Goal: Task Accomplishment & Management: Manage account settings

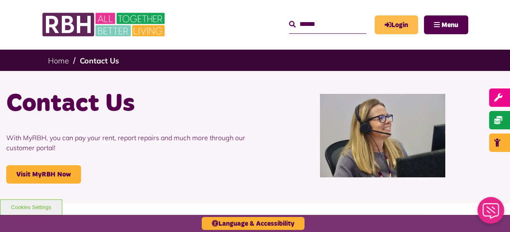
click at [397, 20] on link "Login" at bounding box center [396, 24] width 43 height 19
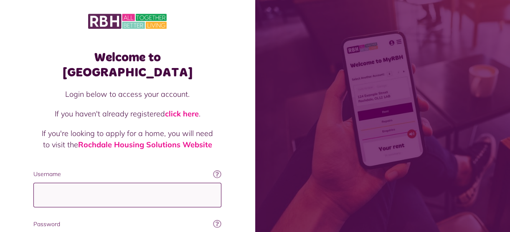
click at [70, 183] on input "Username" at bounding box center [127, 195] width 188 height 25
type input "**********"
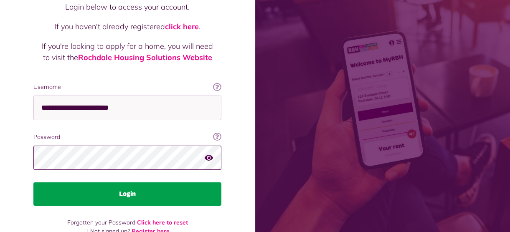
scroll to position [88, 0]
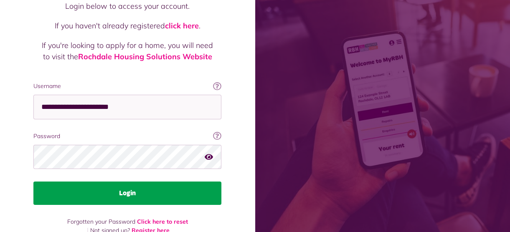
click at [150, 182] on button "Login" at bounding box center [127, 193] width 188 height 23
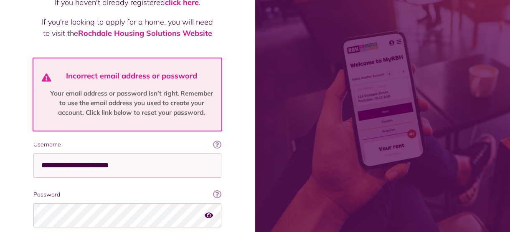
scroll to position [114, 0]
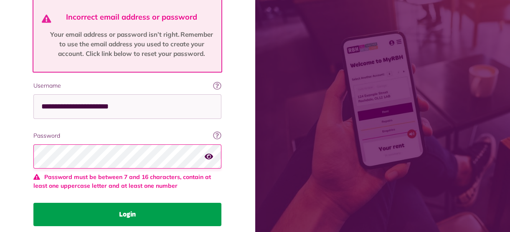
click at [109, 203] on button "Login" at bounding box center [127, 214] width 188 height 23
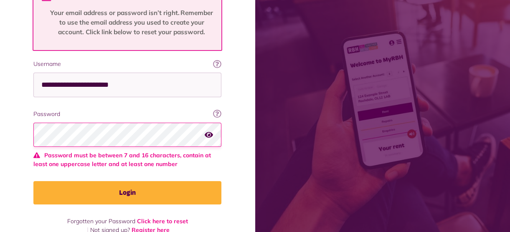
click at [0, 115] on html "Welcome to MyRBH Login below to access your account. If you haven't already reg…" at bounding box center [255, 28] width 510 height 440
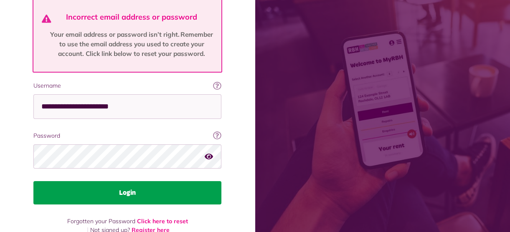
click at [117, 181] on button "Login" at bounding box center [127, 192] width 188 height 23
click at [140, 181] on button "Login" at bounding box center [127, 192] width 188 height 23
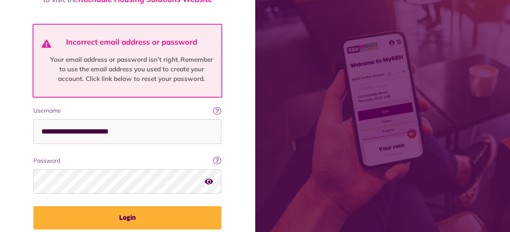
scroll to position [132, 0]
